Goal: Task Accomplishment & Management: Use online tool/utility

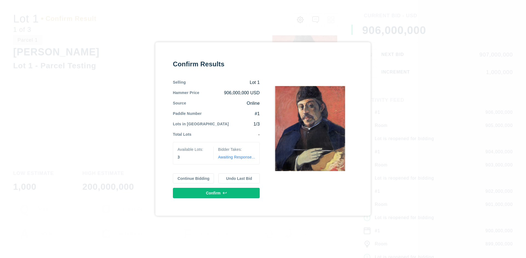
click at [194, 178] on button "Continue Bidding" at bounding box center [193, 178] width 41 height 10
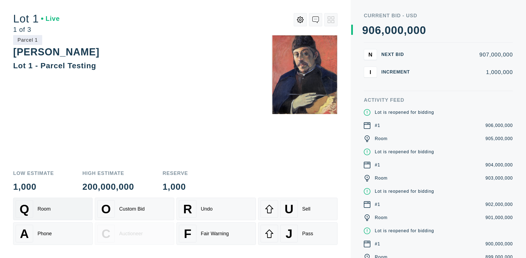
click at [53, 209] on div "Q Room" at bounding box center [53, 209] width 75 height 18
